Goal: Task Accomplishment & Management: Use online tool/utility

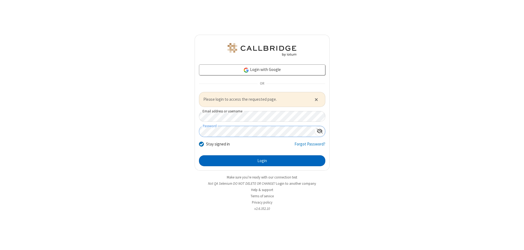
click at [262, 161] on button "Login" at bounding box center [262, 160] width 126 height 11
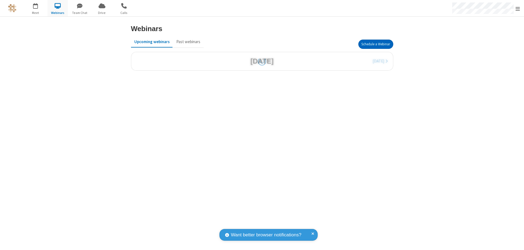
click at [376, 44] on button "Schedule a Webinar" at bounding box center [376, 44] width 35 height 9
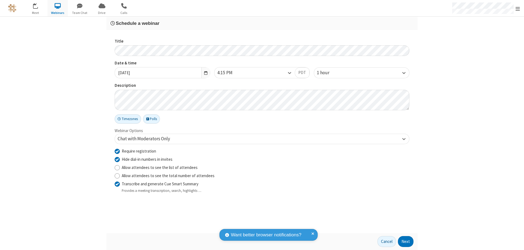
click at [117, 151] on input "Require registration" at bounding box center [117, 151] width 5 height 6
checkbox input "false"
click at [406, 242] on button "Next" at bounding box center [406, 241] width 16 height 11
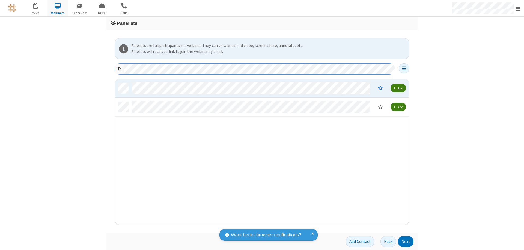
scroll to position [142, 290]
click at [406, 242] on button "Next" at bounding box center [406, 241] width 16 height 11
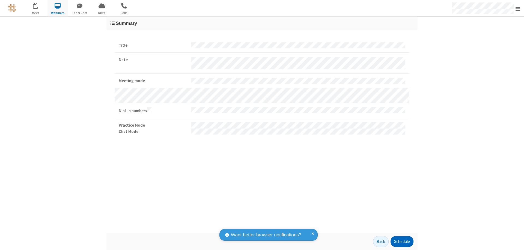
click at [402, 242] on button "Schedule" at bounding box center [402, 241] width 23 height 11
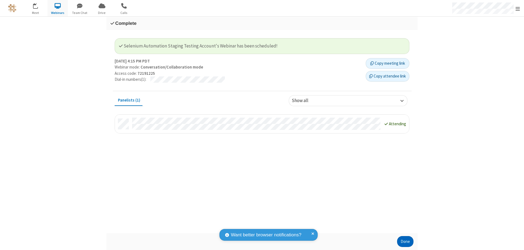
click at [406, 242] on button "Done" at bounding box center [405, 241] width 16 height 11
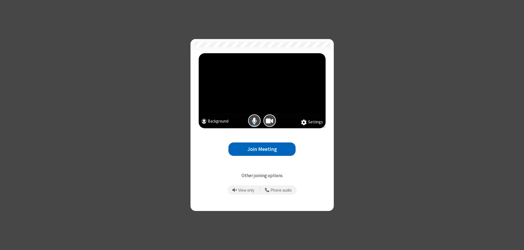
click at [262, 149] on button "Join Meeting" at bounding box center [262, 149] width 67 height 13
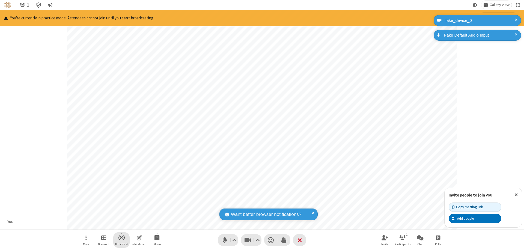
click at [121, 238] on span "Start broadcast" at bounding box center [121, 237] width 7 height 7
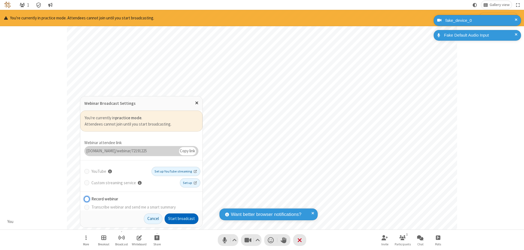
click at [182, 219] on button "Start broadcast" at bounding box center [182, 219] width 34 height 11
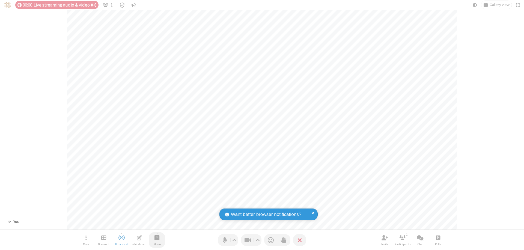
click at [157, 238] on span "Start sharing" at bounding box center [157, 237] width 5 height 7
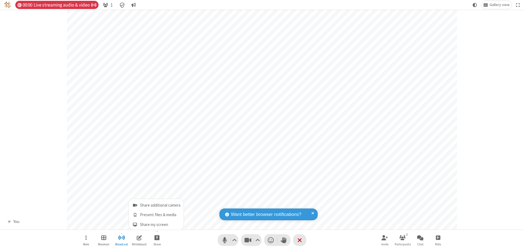
click at [135, 215] on span "Present files & media" at bounding box center [135, 215] width 6 height 5
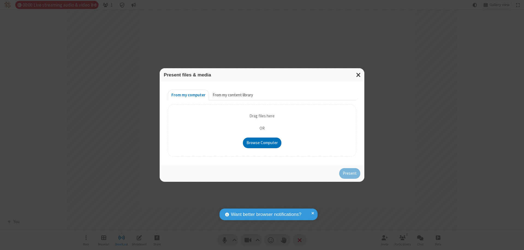
click at [232, 95] on button "From my content library" at bounding box center [233, 95] width 48 height 11
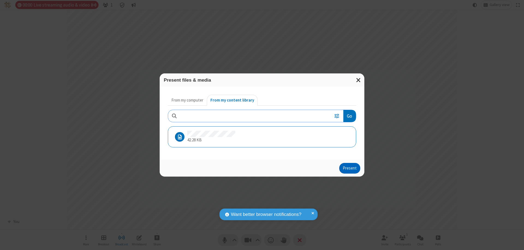
click at [350, 168] on button "Present" at bounding box center [349, 168] width 21 height 11
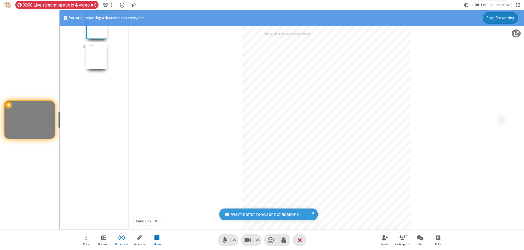
click at [86, 240] on span "Open menu" at bounding box center [85, 237] width 1 height 7
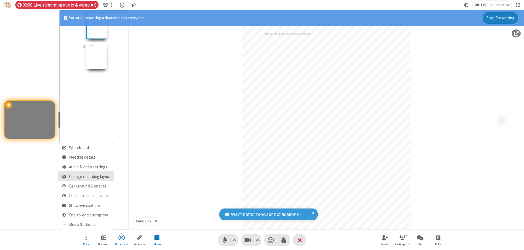
click at [90, 177] on span "Change recording layout" at bounding box center [90, 177] width 42 height 5
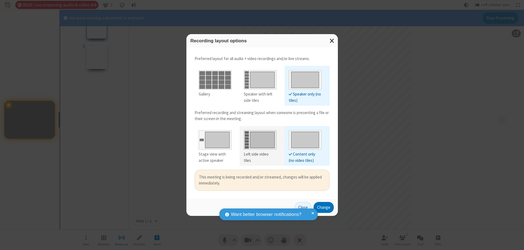
click at [260, 154] on div "Left side video tiles" at bounding box center [260, 157] width 33 height 12
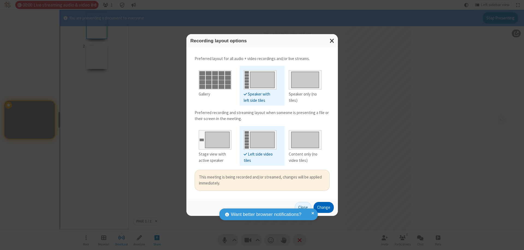
click at [324, 207] on button "Change" at bounding box center [324, 207] width 20 height 11
click at [303, 207] on button "Close" at bounding box center [303, 207] width 17 height 11
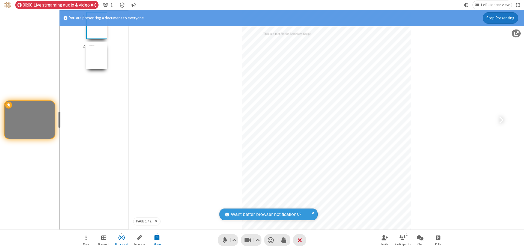
click at [501, 18] on button "Stop Presenting" at bounding box center [500, 17] width 35 height 11
